Goal: Task Accomplishment & Management: Manage account settings

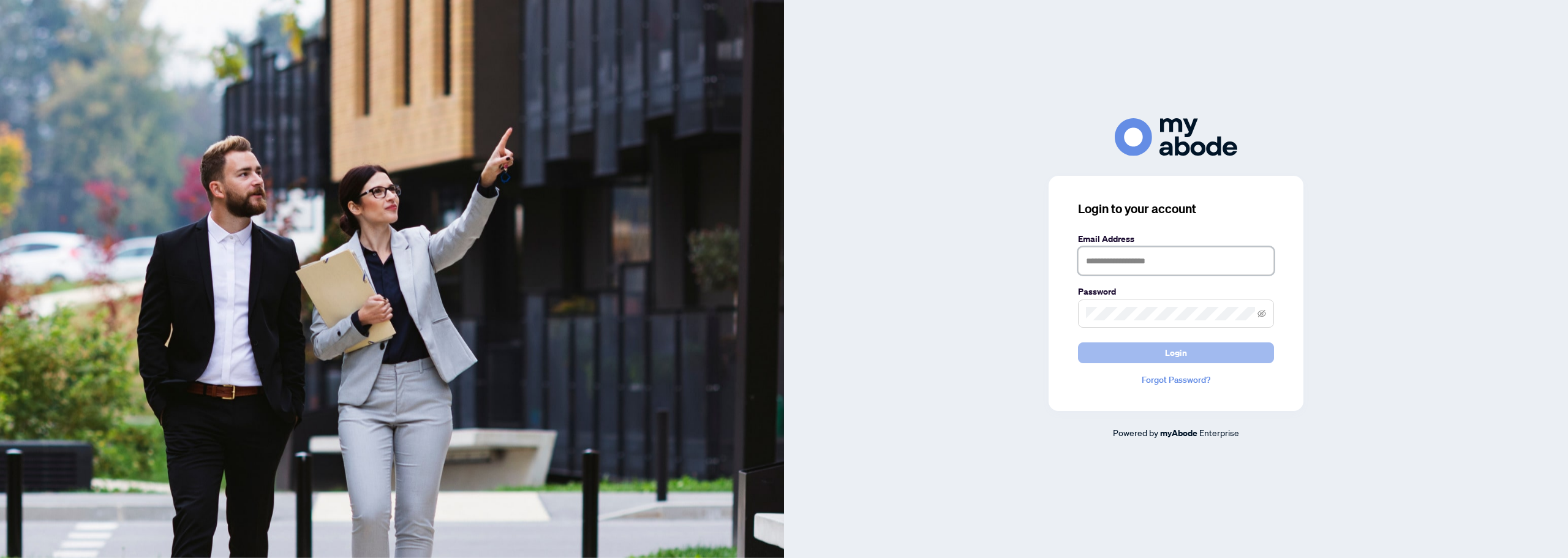
type input "**********"
click at [1173, 358] on span "Login" at bounding box center [1176, 352] width 22 height 20
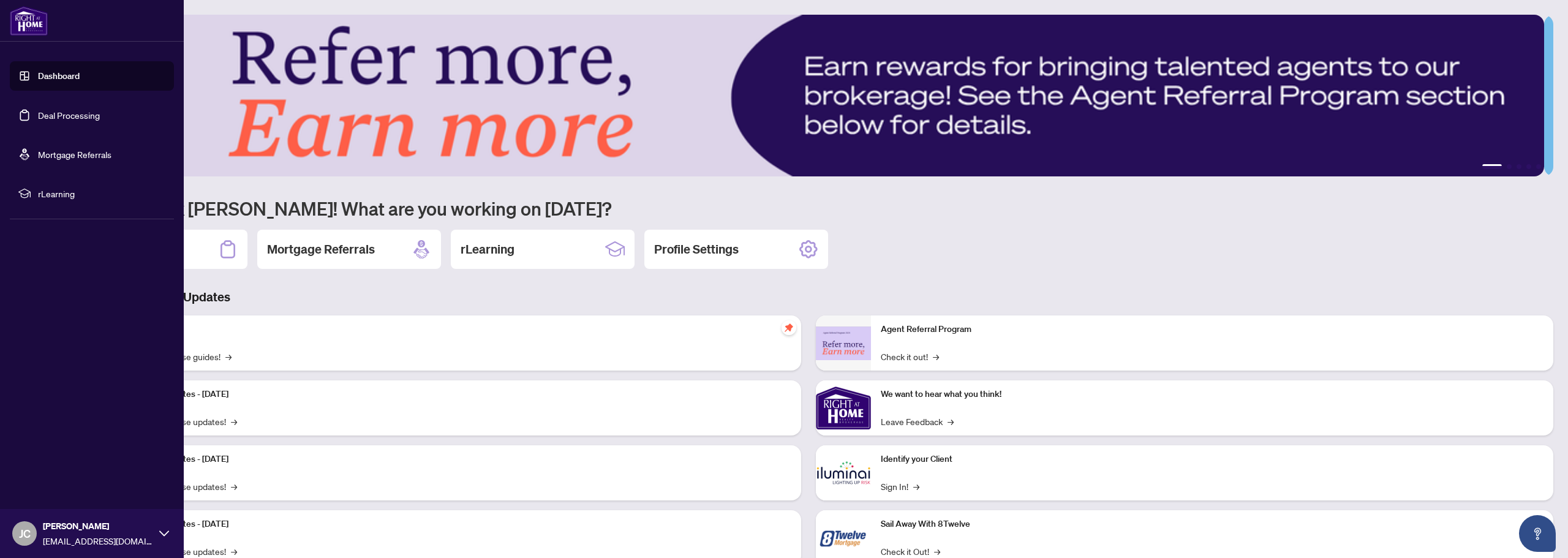
click at [78, 120] on link "Deal Processing" at bounding box center [69, 115] width 62 height 11
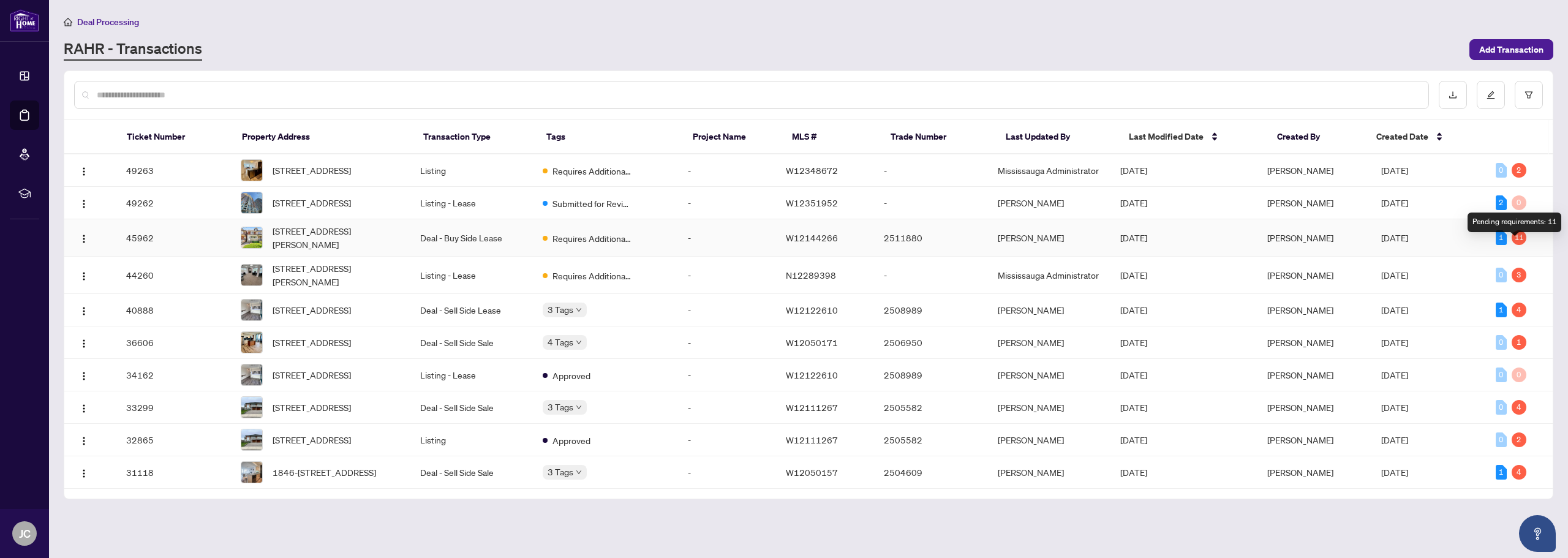
click at [1516, 245] on div "11" at bounding box center [1519, 238] width 15 height 15
click at [1518, 221] on div "Pending requirements: 11" at bounding box center [1515, 222] width 94 height 20
click at [337, 251] on span "53 Hounslow Heath Rd, Toronto, Ontario M6N 1G7, Canada" at bounding box center [337, 238] width 128 height 27
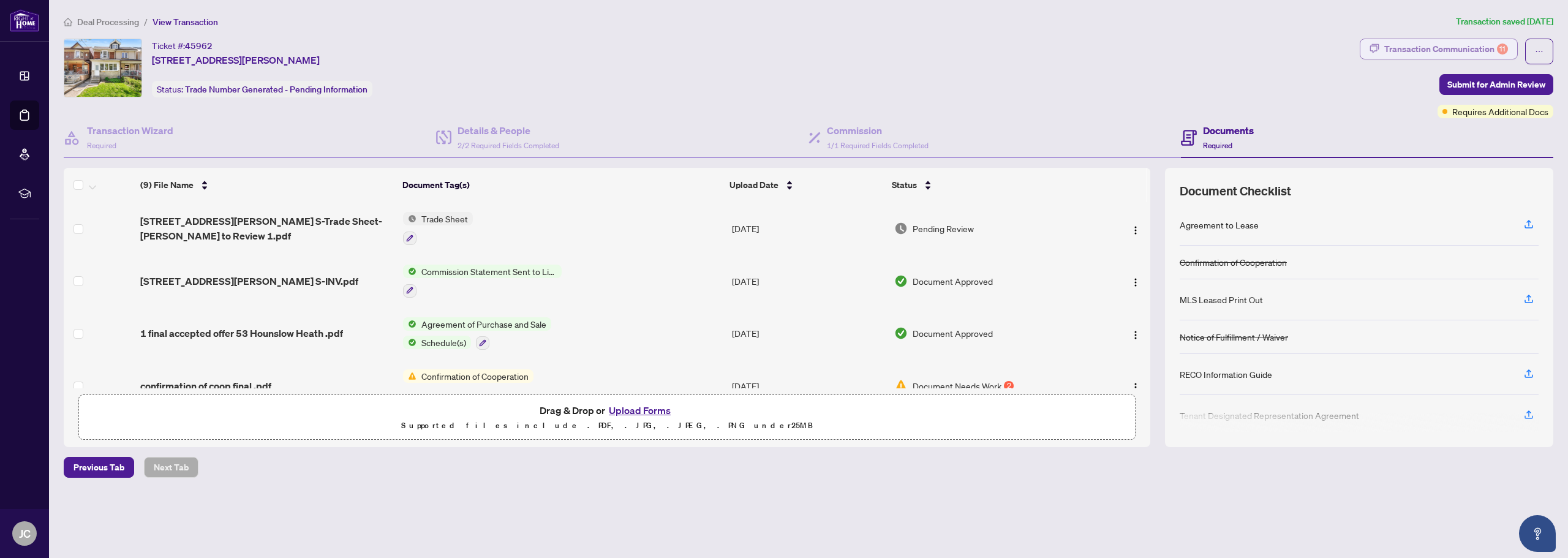
click at [1473, 48] on div "Transaction Communication 11" at bounding box center [1446, 48] width 124 height 20
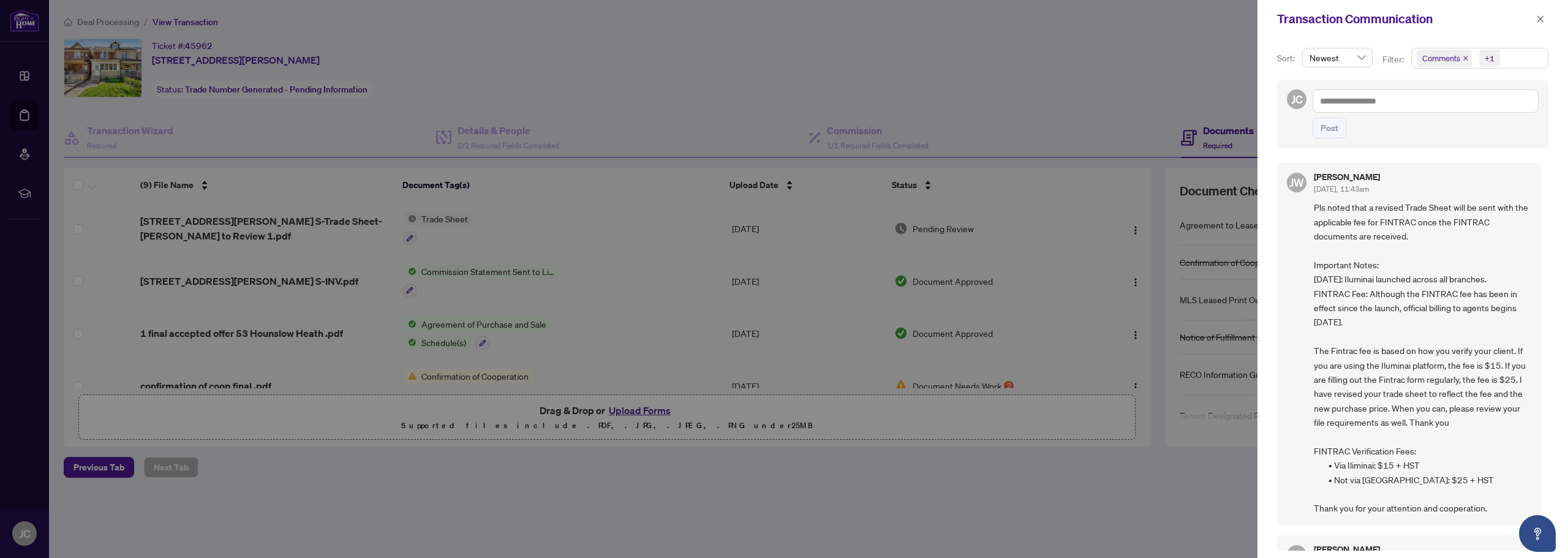
click at [1106, 28] on div at bounding box center [784, 279] width 1568 height 558
click at [1541, 20] on icon "close" at bounding box center [1541, 19] width 7 height 7
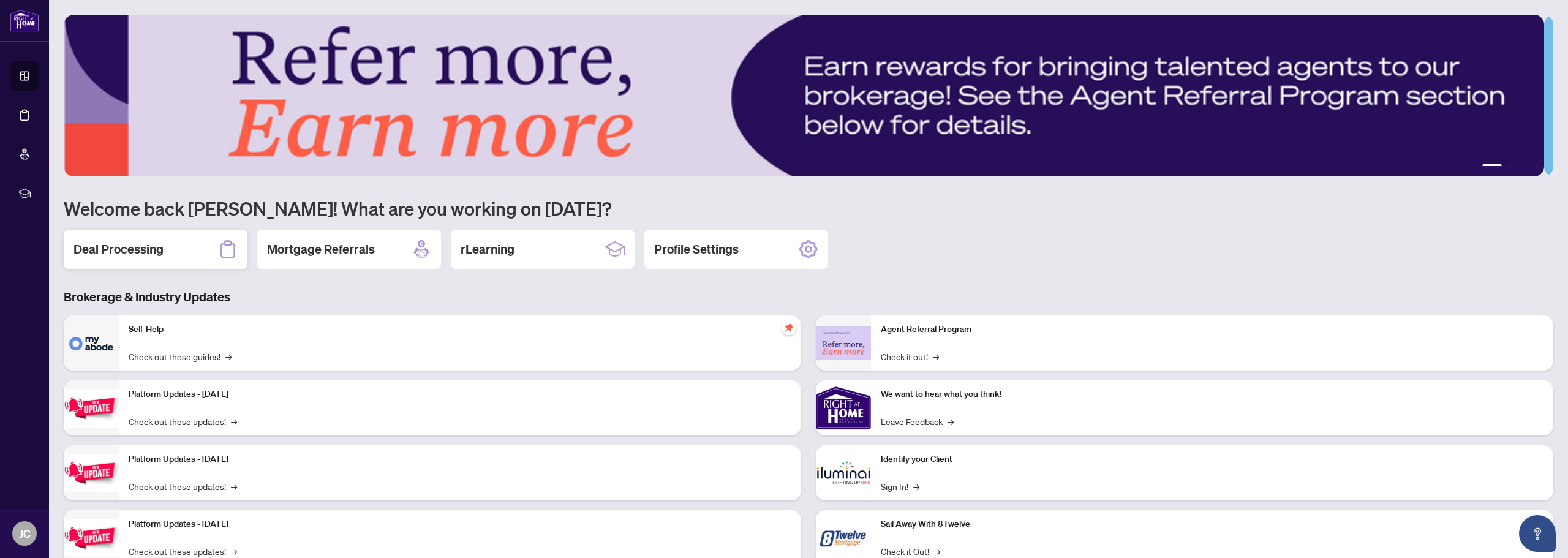
click at [131, 252] on h2 "Deal Processing" at bounding box center [118, 249] width 90 height 17
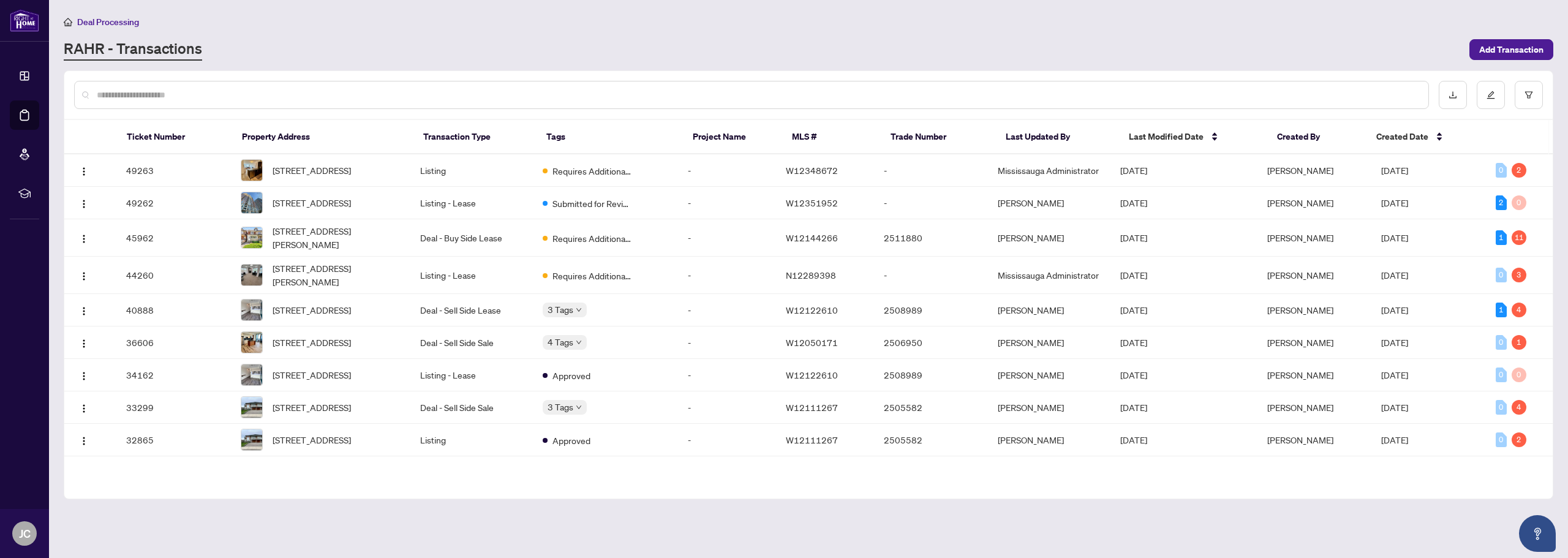
drag, startPoint x: 283, startPoint y: 0, endPoint x: 531, endPoint y: 51, distance: 253.2
click at [531, 51] on div "RAHR - Transactions" at bounding box center [762, 49] width 1398 height 22
click at [321, 173] on span "2331-35 Viking Lane, Toronto, Ontario M9B 0A2, Canada" at bounding box center [312, 170] width 78 height 13
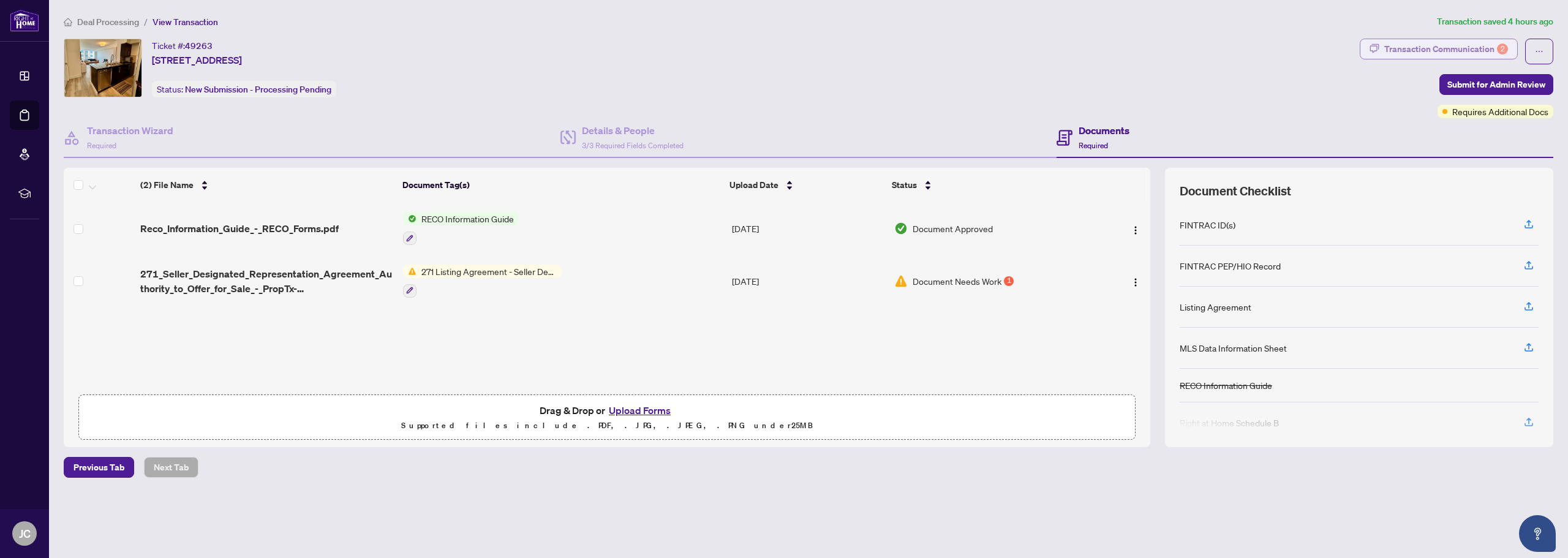
click at [1449, 47] on div "Transaction Communication 2" at bounding box center [1446, 48] width 124 height 20
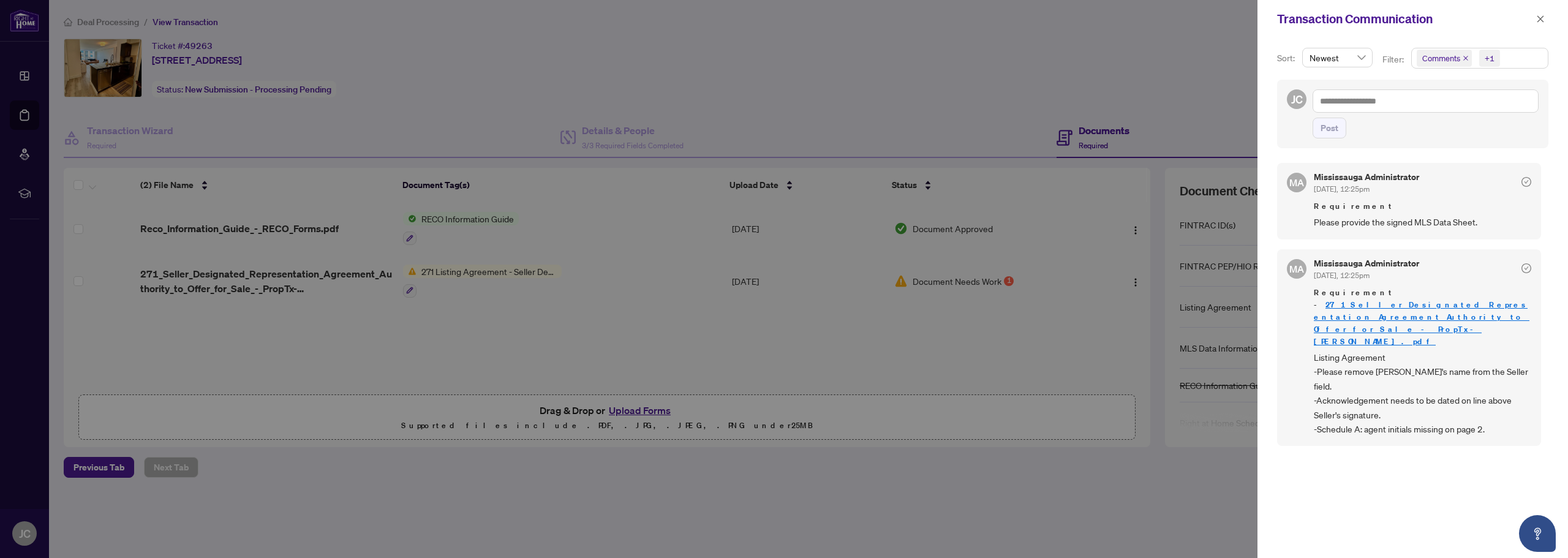
click at [1463, 59] on icon "close" at bounding box center [1466, 59] width 6 height 6
drag, startPoint x: 827, startPoint y: 24, endPoint x: 739, endPoint y: 59, distance: 94.7
click at [827, 24] on div at bounding box center [784, 279] width 1568 height 558
click at [92, 32] on div at bounding box center [784, 279] width 1568 height 558
click at [458, 80] on div at bounding box center [784, 279] width 1568 height 558
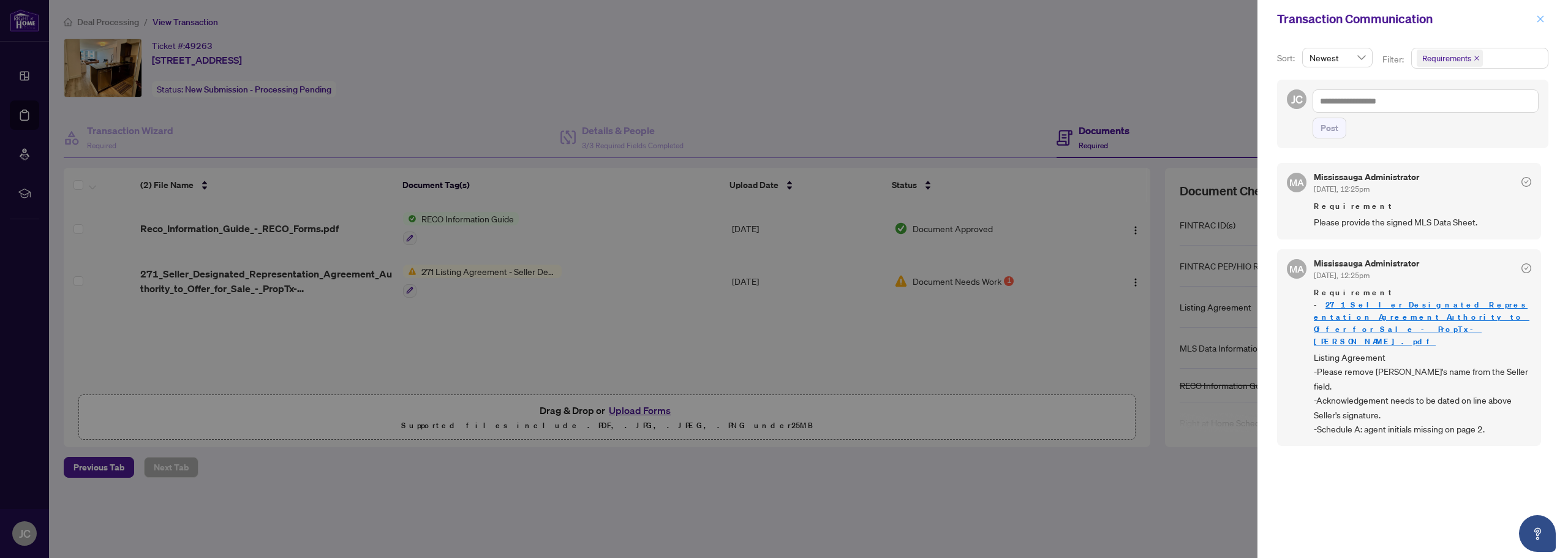
click at [1547, 15] on button "button" at bounding box center [1541, 19] width 16 height 15
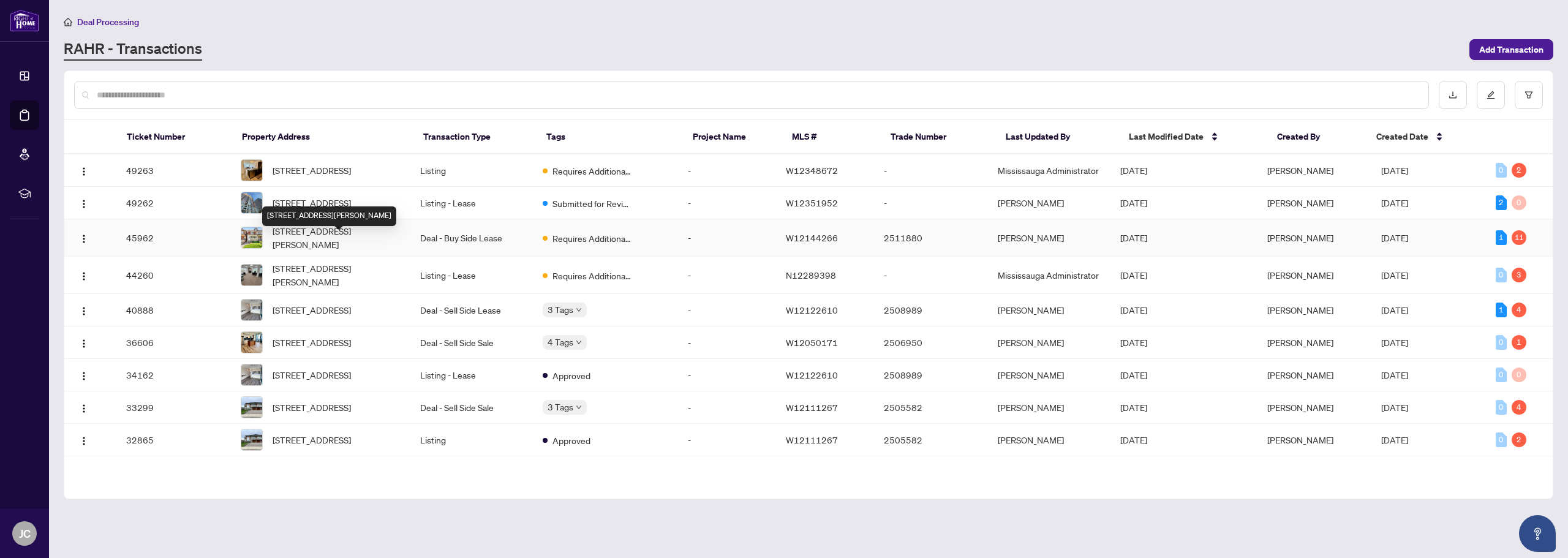
click at [318, 249] on span "53 Hounslow Heath Rd, Toronto, Ontario M6N 1G7, Canada" at bounding box center [337, 238] width 128 height 27
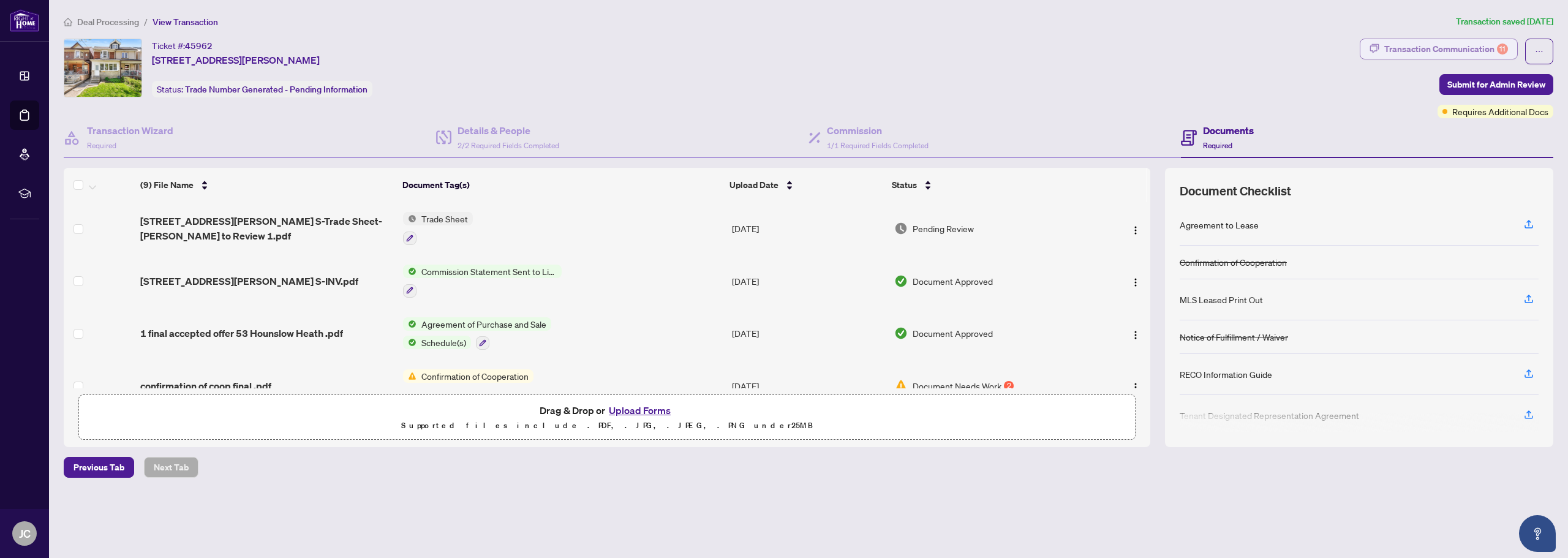
click at [1483, 49] on div "Transaction Communication 11" at bounding box center [1446, 48] width 124 height 20
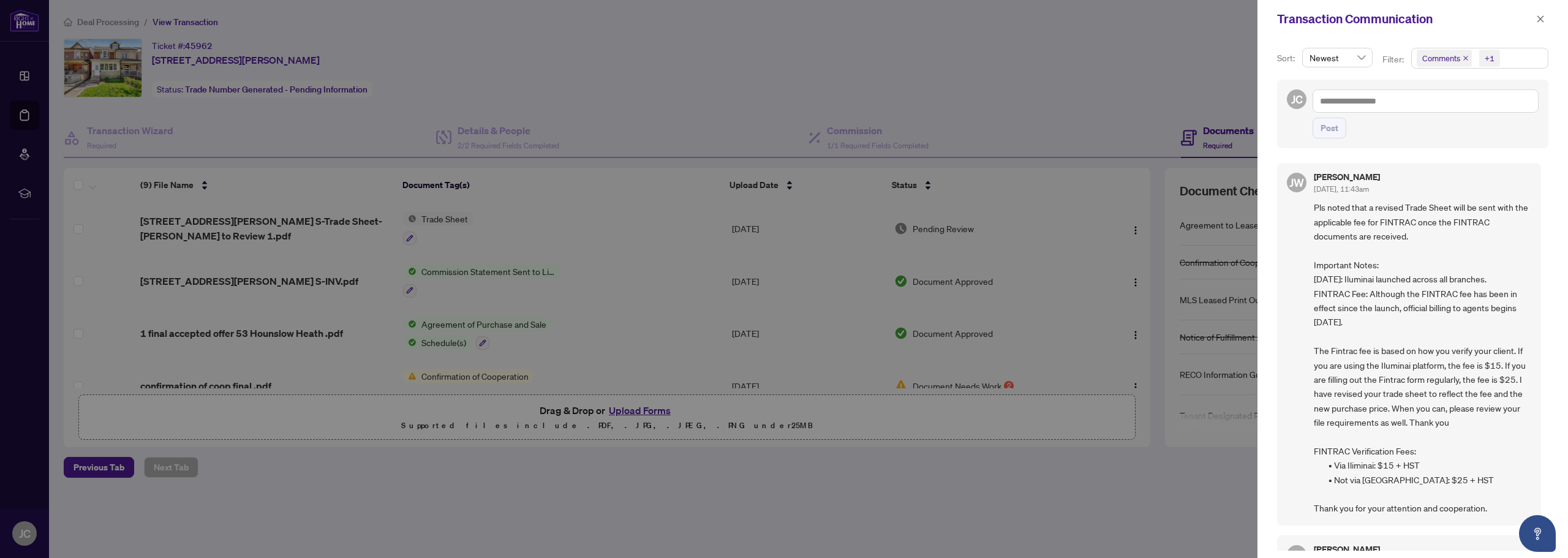
click at [1466, 58] on icon "close" at bounding box center [1466, 58] width 5 height 5
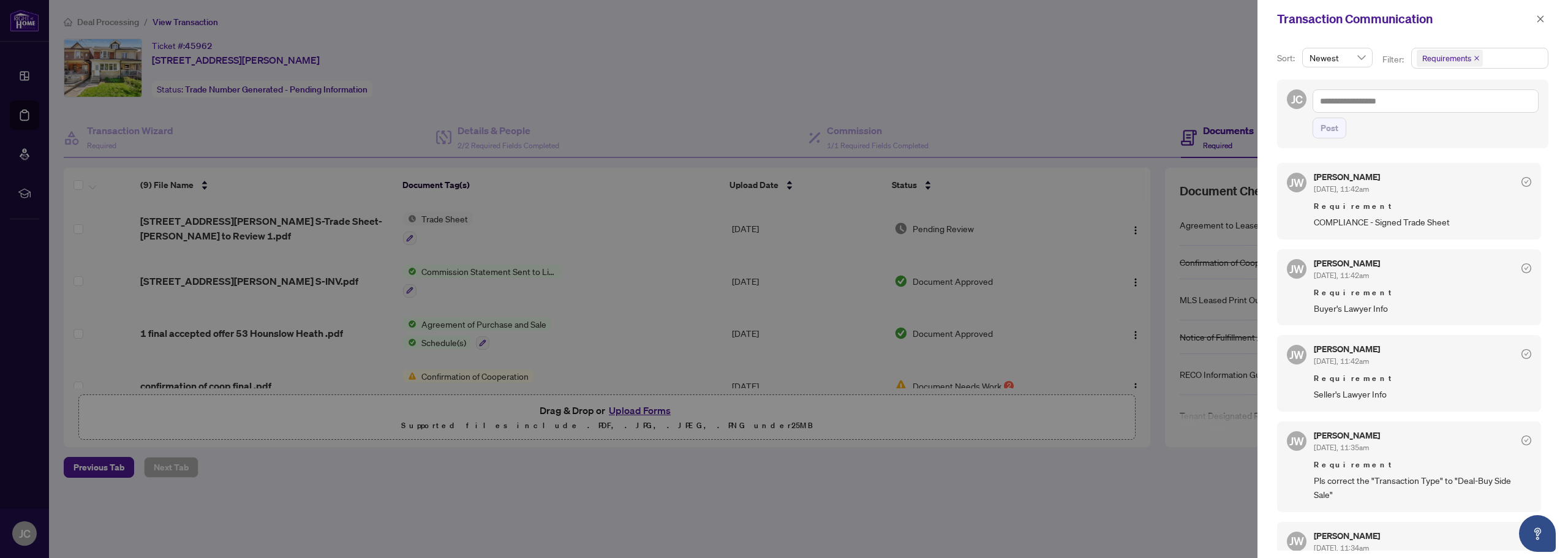
click at [1007, 76] on div at bounding box center [784, 279] width 1568 height 558
click at [681, 42] on div at bounding box center [784, 279] width 1568 height 558
drag, startPoint x: 1539, startPoint y: 16, endPoint x: 1454, endPoint y: 23, distance: 85.3
click at [1538, 16] on icon "close" at bounding box center [1540, 19] width 9 height 9
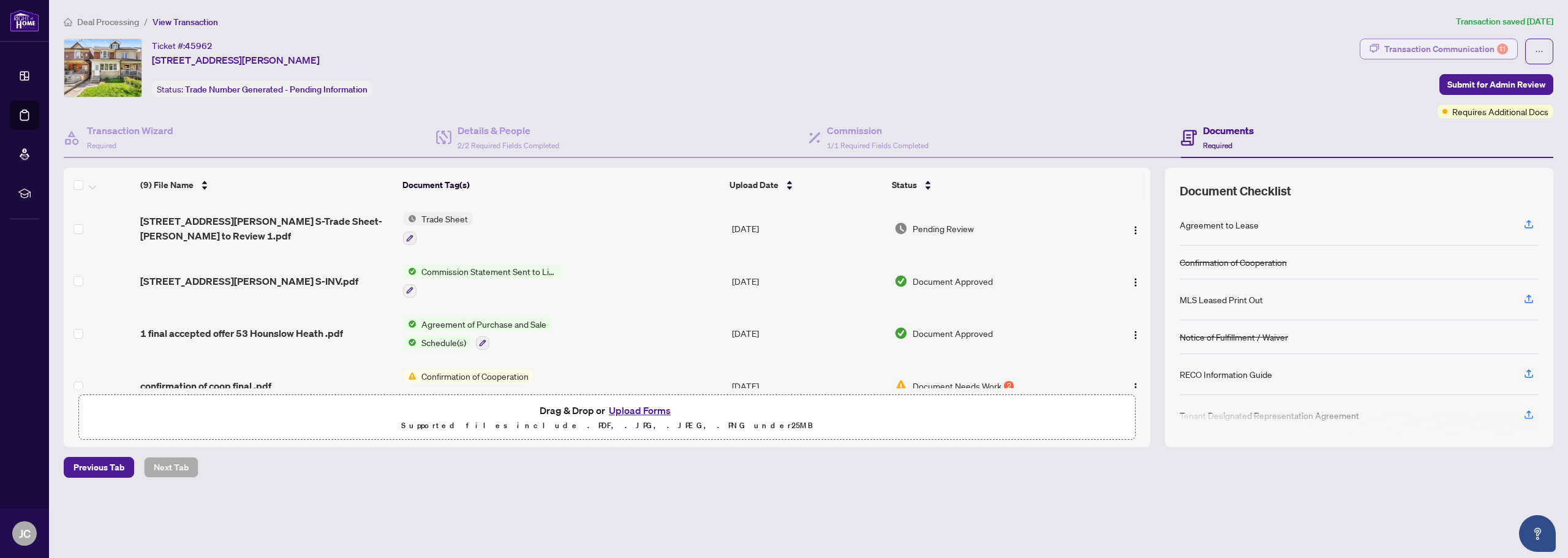
click at [1466, 48] on div "Transaction Communication 11" at bounding box center [1446, 48] width 124 height 20
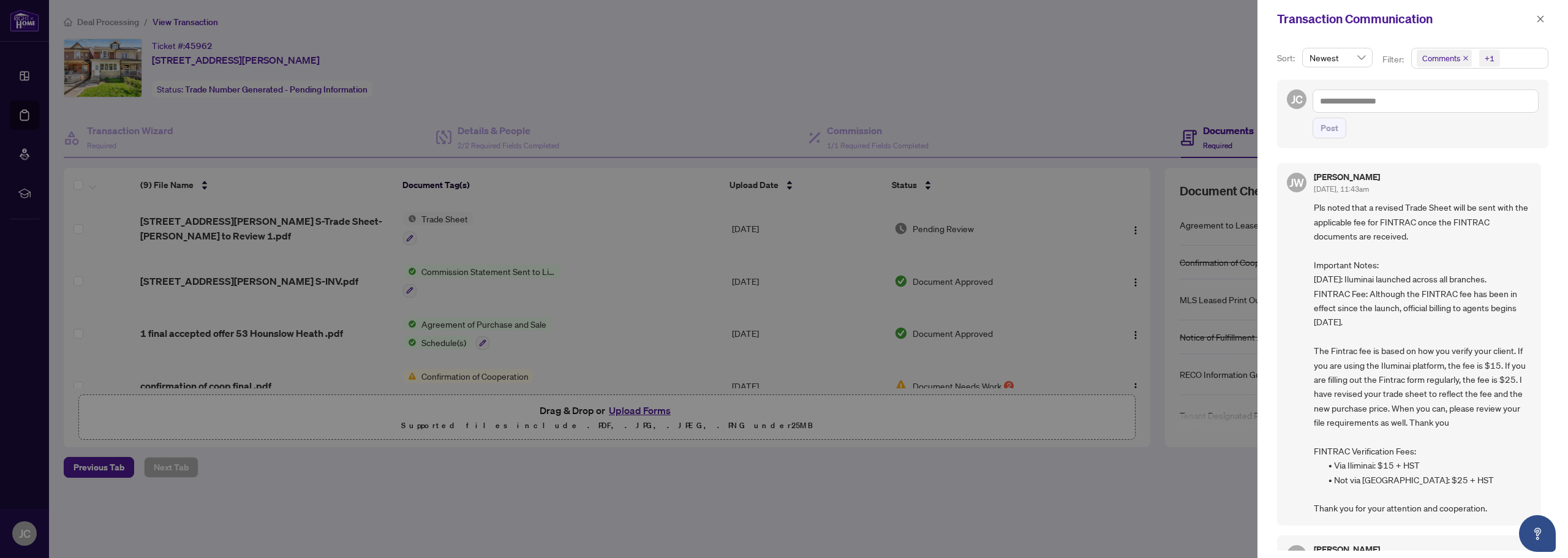
click at [1466, 54] on span "Comments" at bounding box center [1444, 58] width 55 height 17
click at [1465, 59] on icon "close" at bounding box center [1466, 58] width 5 height 5
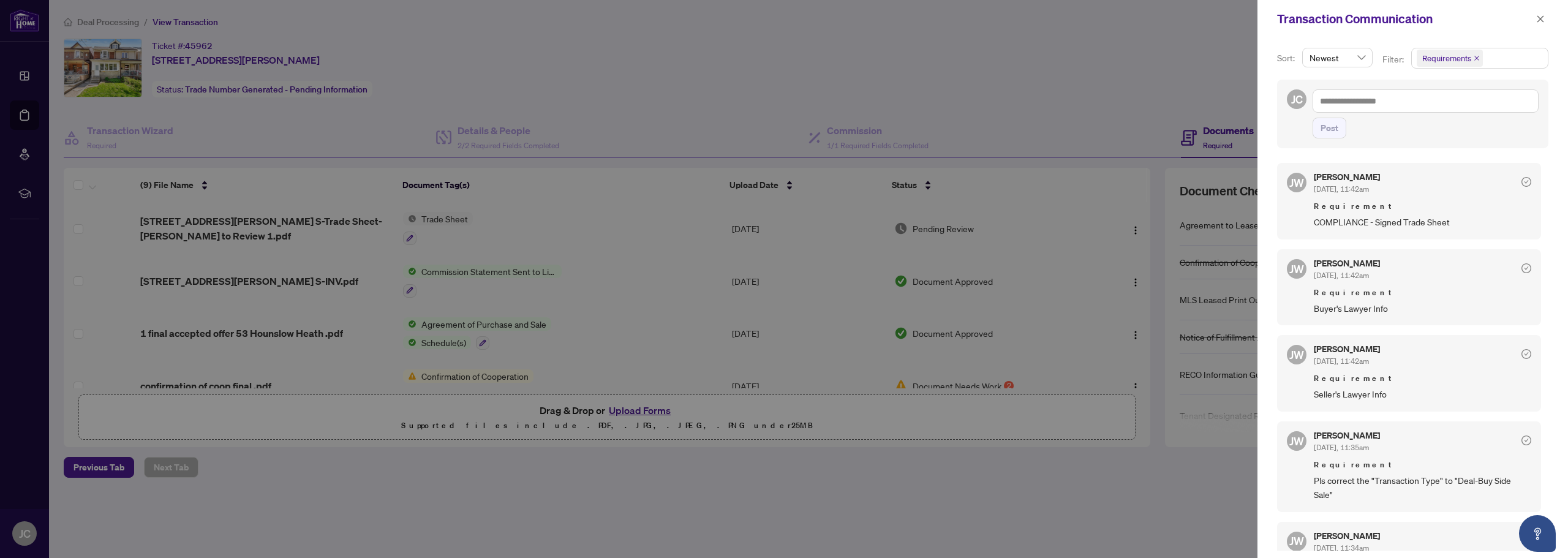
click at [1344, 35] on div "Transaction Communication" at bounding box center [1412, 19] width 310 height 38
